Goal: Task Accomplishment & Management: Complete application form

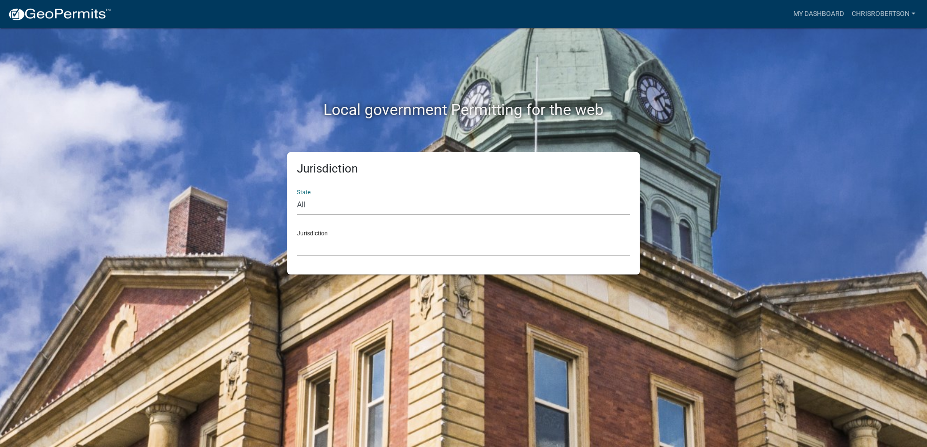
select select "[US_STATE]"
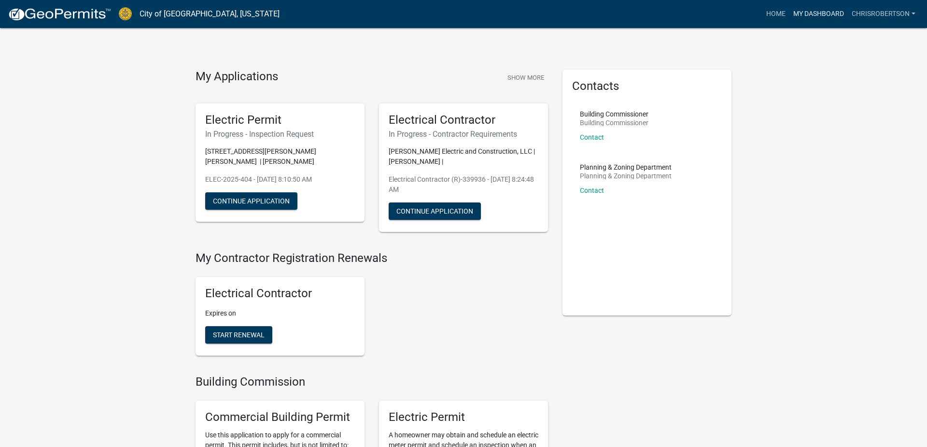
click at [821, 14] on link "My Dashboard" at bounding box center [818, 14] width 58 height 18
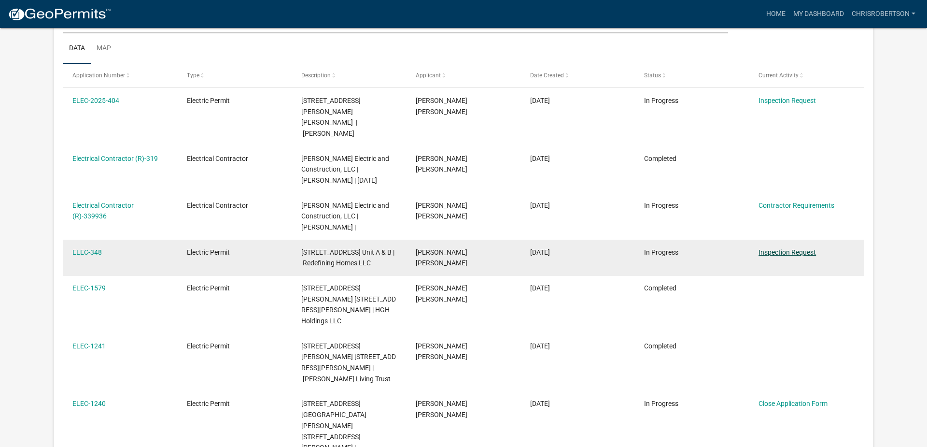
scroll to position [152, 0]
click at [772, 248] on link "Inspection Request" at bounding box center [786, 252] width 57 height 8
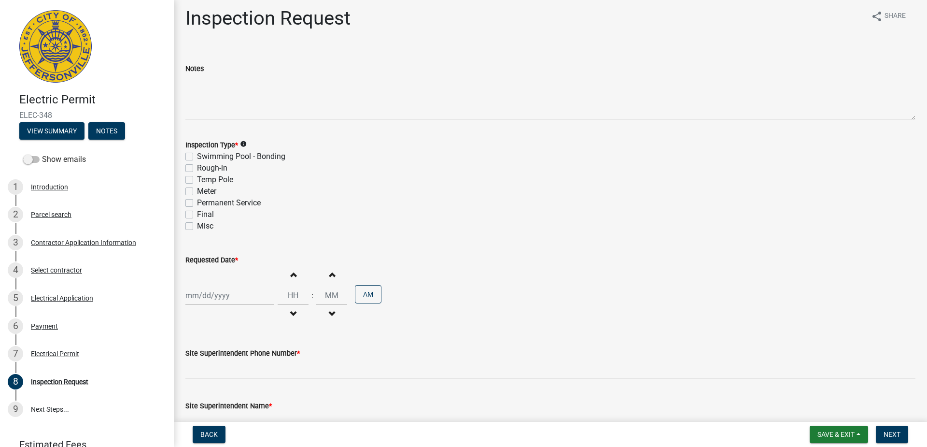
click at [189, 208] on div "Inspection Type * info Swimming Pool - Bonding Rough-in Temp Pole Meter Permane…" at bounding box center [550, 185] width 730 height 93
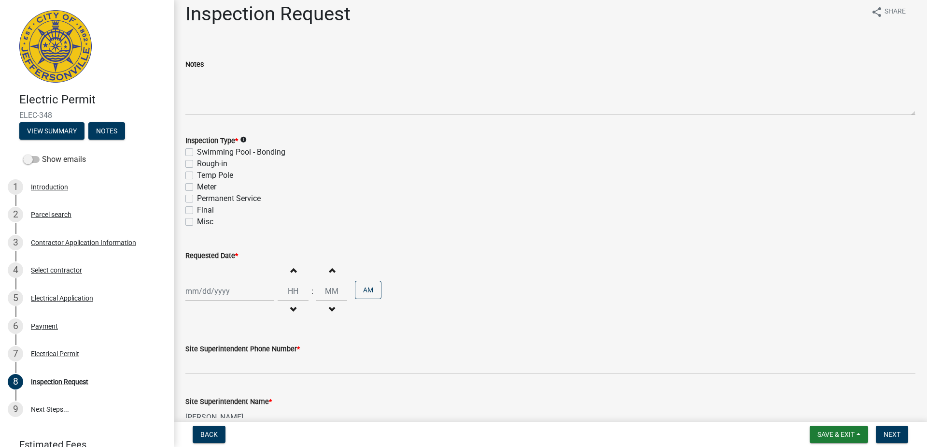
click at [197, 199] on label "Permanent Service" at bounding box center [229, 199] width 64 height 12
click at [197, 199] on input "Permanent Service" at bounding box center [200, 196] width 6 height 6
checkbox input "true"
checkbox input "false"
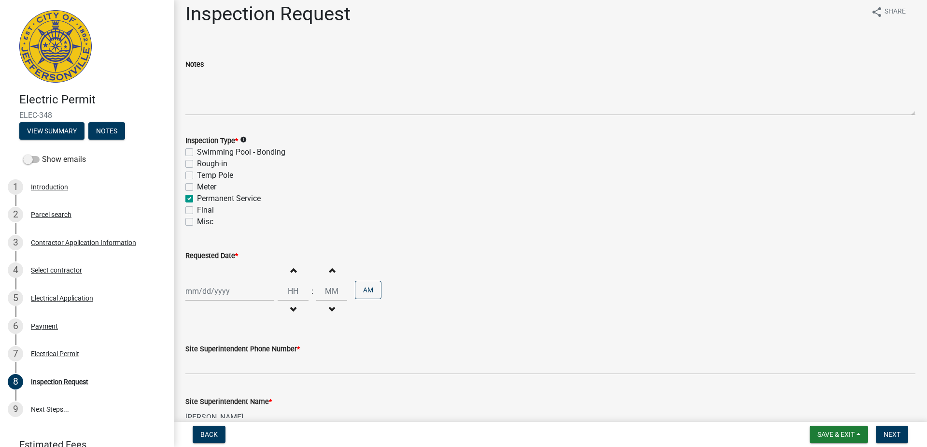
checkbox input "false"
checkbox input "true"
checkbox input "false"
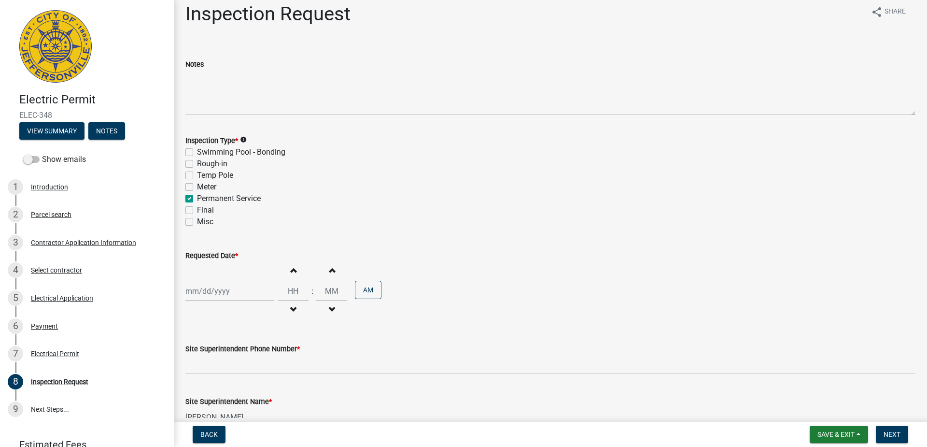
click at [189, 291] on div at bounding box center [229, 291] width 88 height 20
select select "10"
select select "2025"
click at [210, 222] on div "14" at bounding box center [210, 223] width 15 height 15
type input "[DATE]"
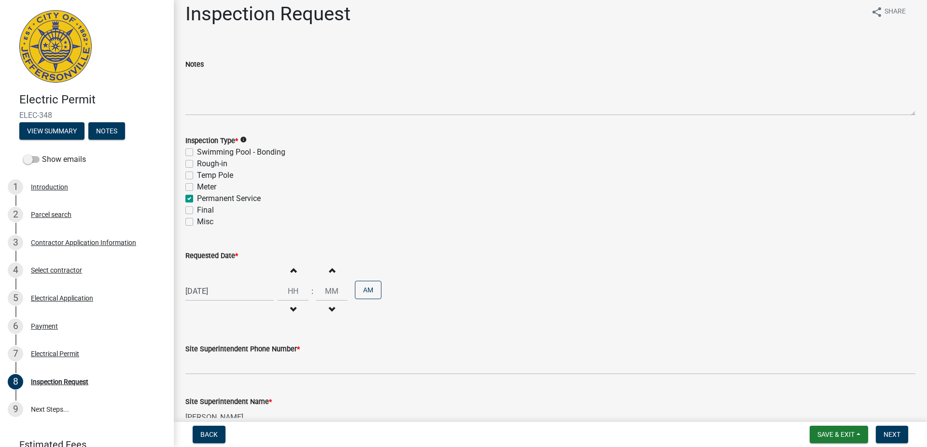
scroll to position [9, 0]
click at [291, 273] on span "button" at bounding box center [293, 270] width 5 height 8
type input "01"
type input "00"
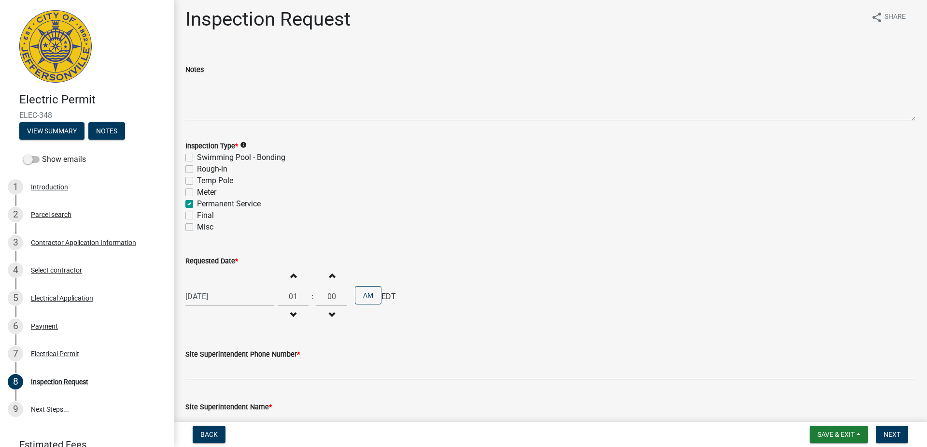
scroll to position [5, 0]
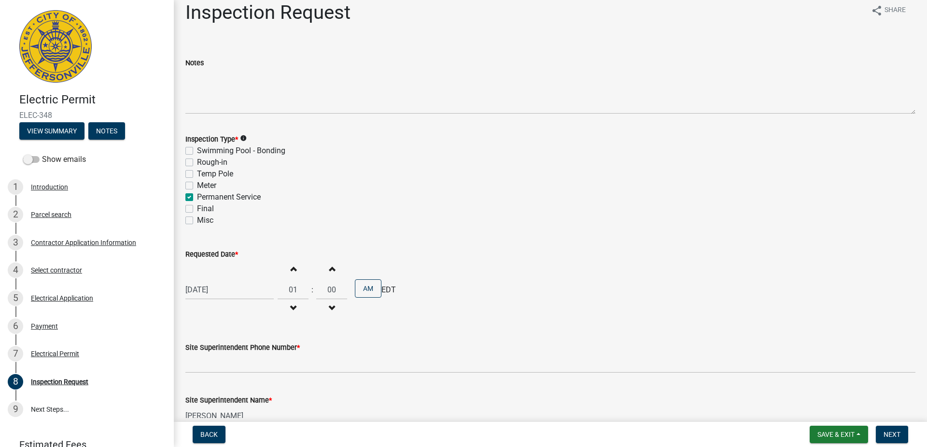
click at [290, 278] on div "Increment hours 01 Decrement hours" at bounding box center [293, 289] width 31 height 59
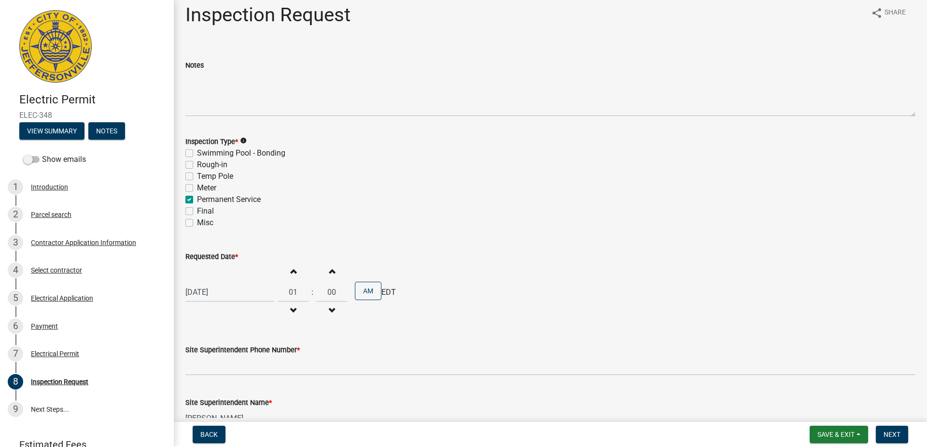
click at [291, 274] on span "button" at bounding box center [293, 271] width 5 height 8
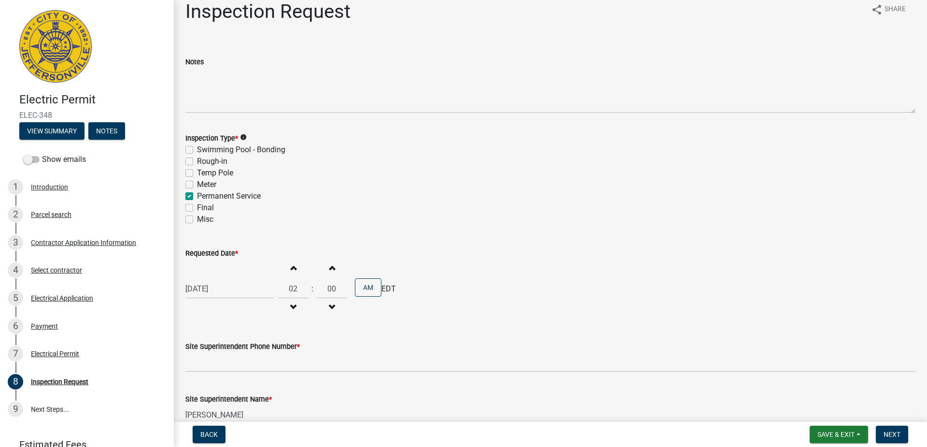
click at [290, 274] on button "Increment hours" at bounding box center [293, 267] width 20 height 17
click at [290, 274] on button "Increment hours" at bounding box center [293, 268] width 20 height 17
click at [290, 274] on button "Increment hours" at bounding box center [293, 269] width 20 height 17
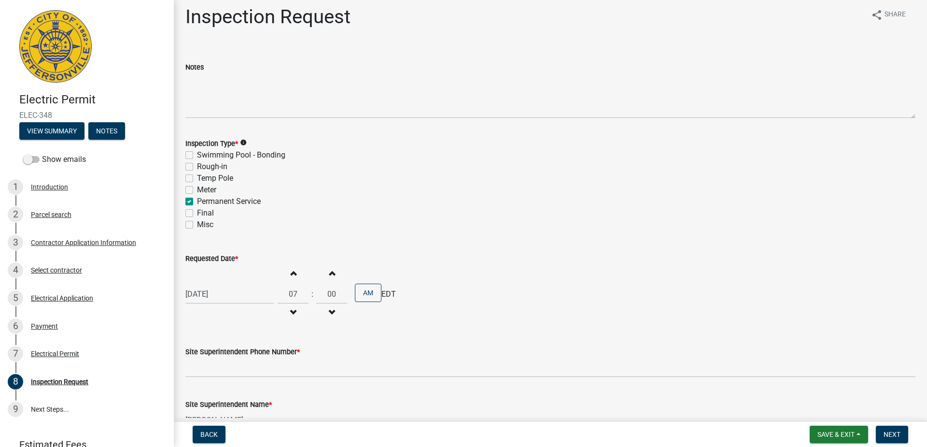
click at [290, 274] on button "Increment hours" at bounding box center [293, 272] width 20 height 17
click at [291, 274] on span "button" at bounding box center [293, 273] width 5 height 8
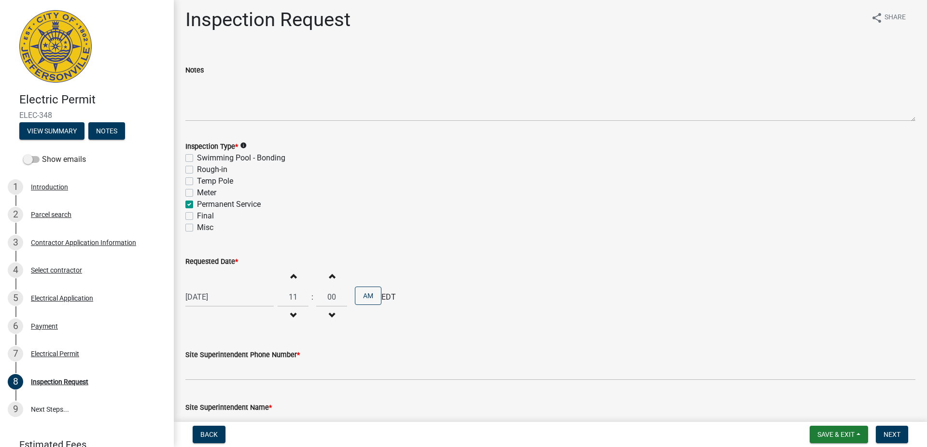
click at [291, 274] on span "button" at bounding box center [293, 276] width 5 height 8
click at [291, 274] on span "button" at bounding box center [293, 277] width 5 height 8
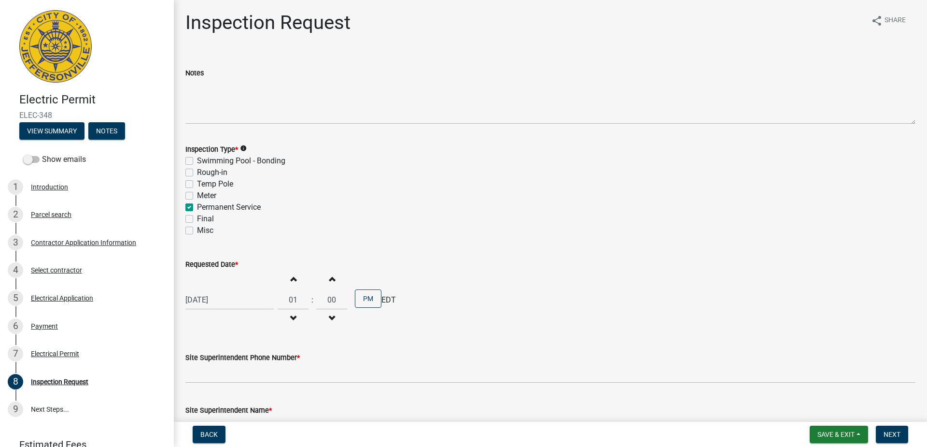
click at [291, 275] on span "button" at bounding box center [293, 279] width 5 height 8
click at [290, 274] on button "Increment hours" at bounding box center [293, 278] width 20 height 17
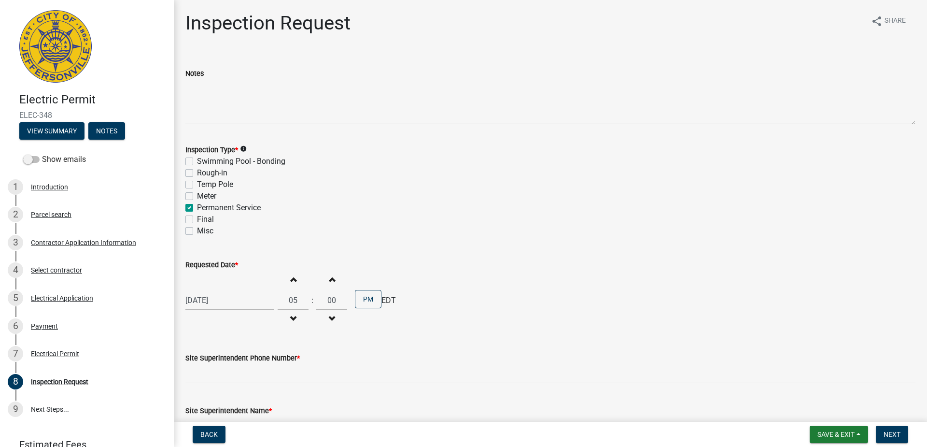
click at [291, 317] on span "button" at bounding box center [293, 319] width 5 height 8
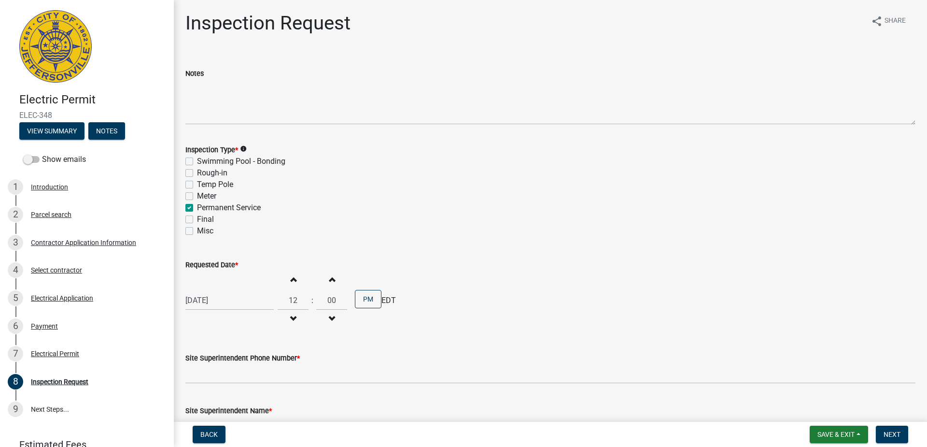
click at [291, 317] on span "button" at bounding box center [293, 319] width 5 height 8
click at [291, 280] on span "button" at bounding box center [293, 279] width 5 height 8
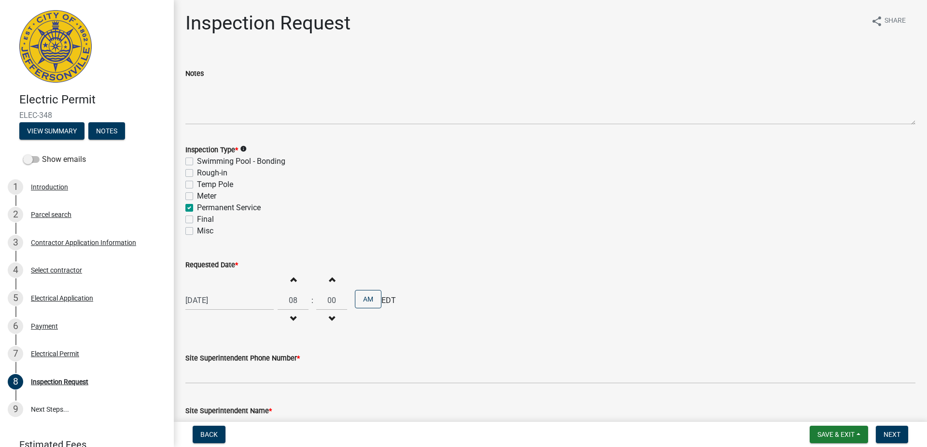
type input "09"
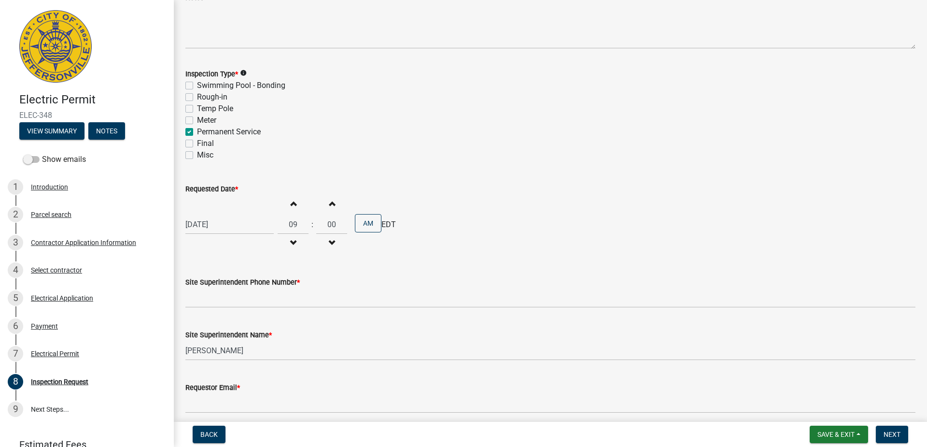
scroll to position [77, 0]
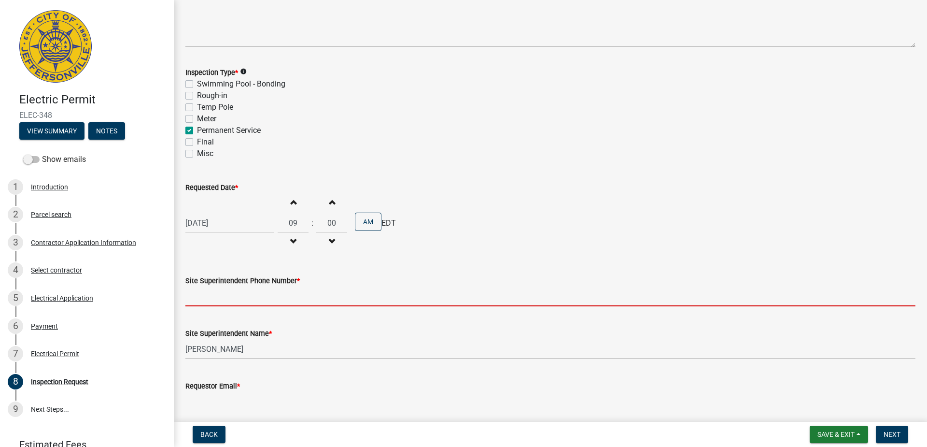
click at [314, 298] on input "Site Superintendent Phone Number *" at bounding box center [550, 296] width 730 height 20
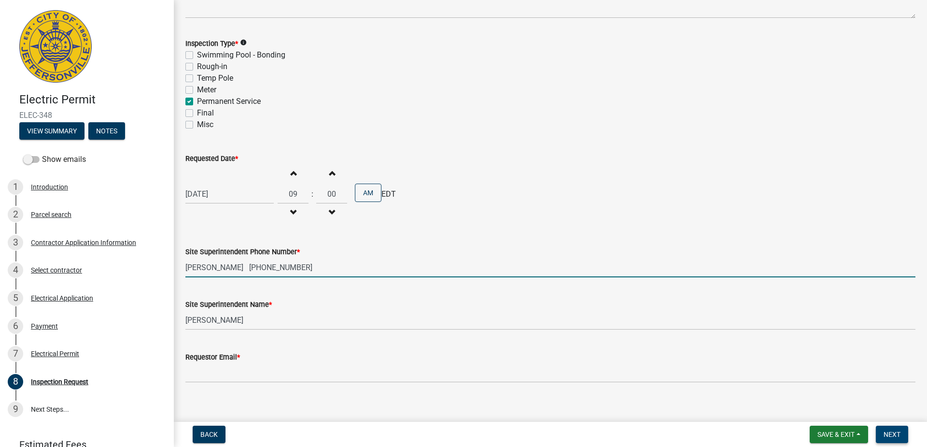
scroll to position [0, 0]
type input "[PERSON_NAME] [PHONE_NUMBER]"
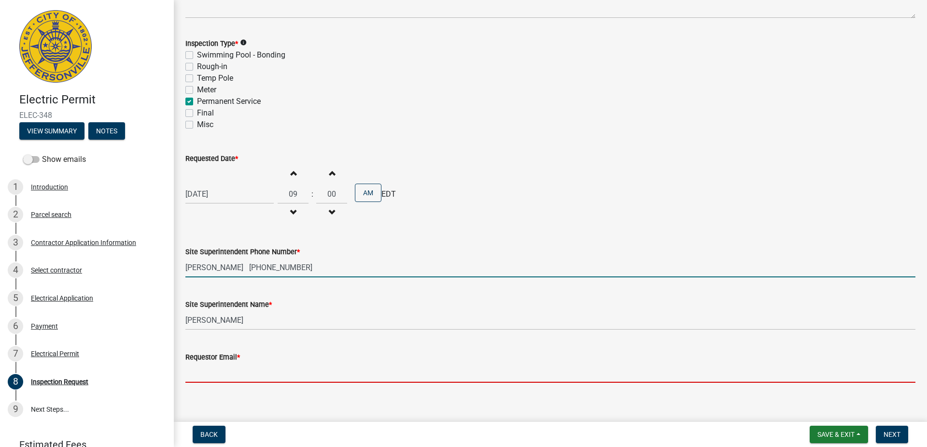
click at [244, 372] on input "Requestor Email *" at bounding box center [550, 373] width 730 height 20
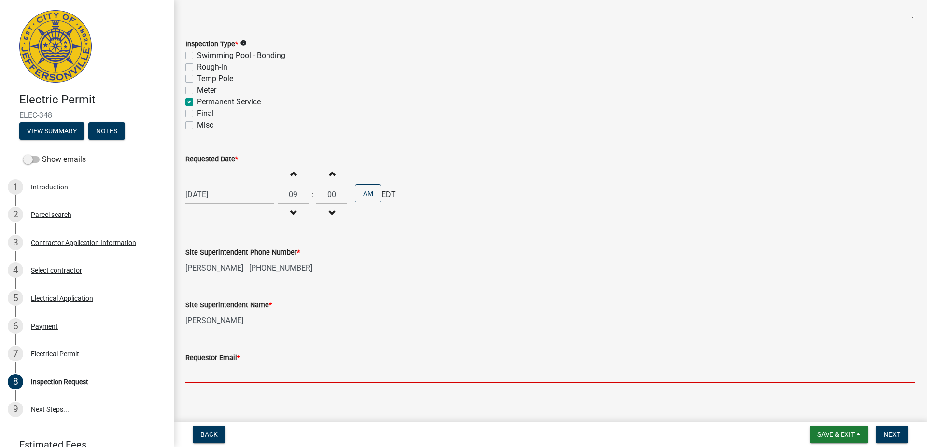
scroll to position [105, 0]
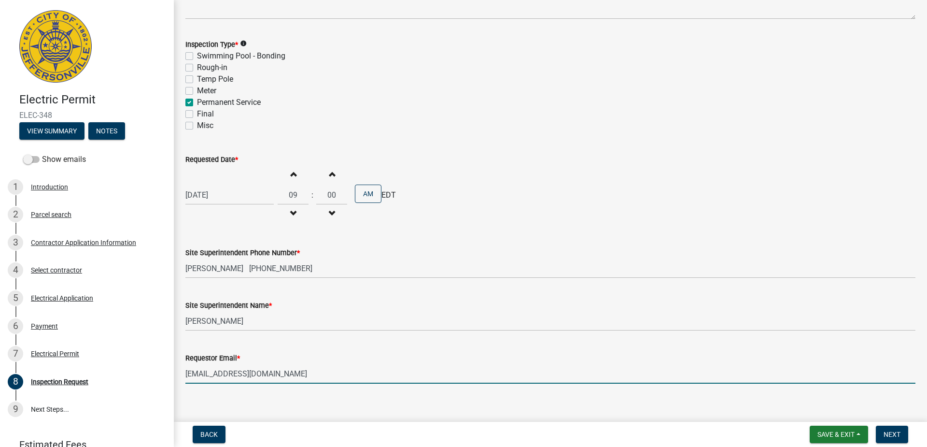
type input "[EMAIL_ADDRESS][DOMAIN_NAME]"
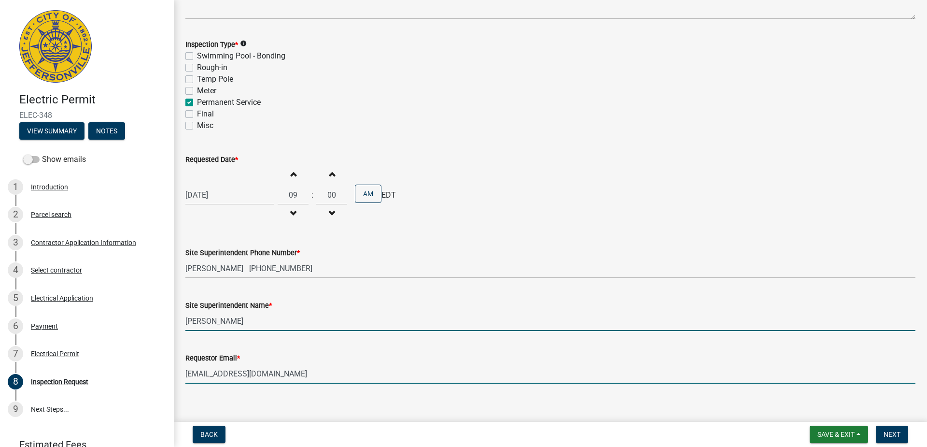
click at [304, 316] on input "[PERSON_NAME]" at bounding box center [550, 321] width 730 height 20
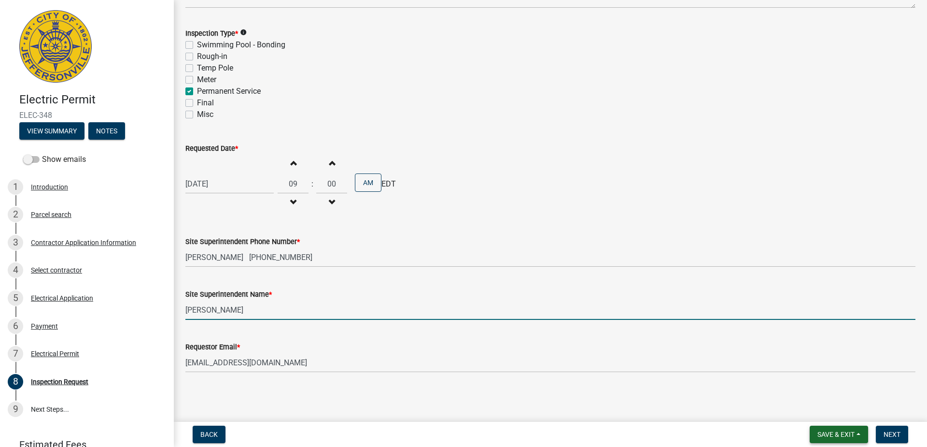
scroll to position [0, 0]
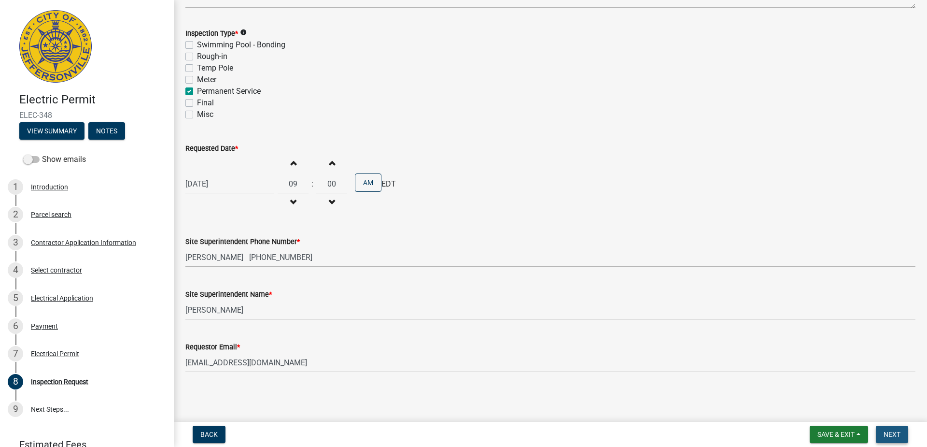
click at [891, 433] on span "Next" at bounding box center [891, 434] width 17 height 8
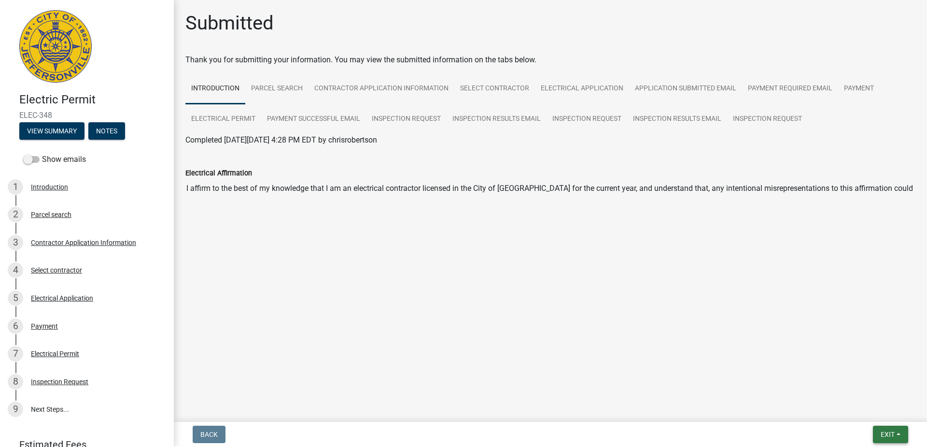
click at [888, 434] on span "Exit" at bounding box center [888, 434] width 14 height 8
click at [877, 409] on button "Save & Exit" at bounding box center [869, 408] width 77 height 23
